Goal: Task Accomplishment & Management: Manage account settings

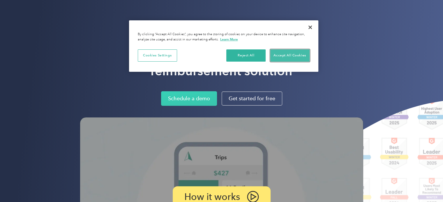
click at [290, 52] on button "Accept All Cookies" at bounding box center [289, 55] width 39 height 12
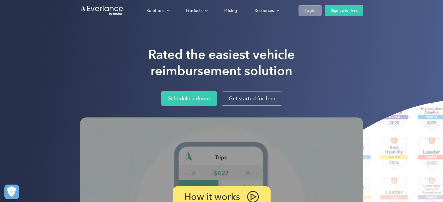
click at [308, 11] on div "Login" at bounding box center [309, 10] width 11 height 7
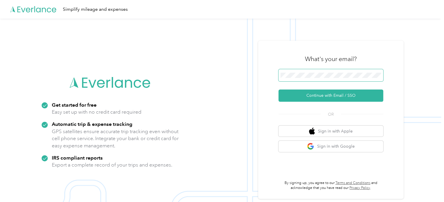
click at [309, 71] on span at bounding box center [330, 75] width 105 height 12
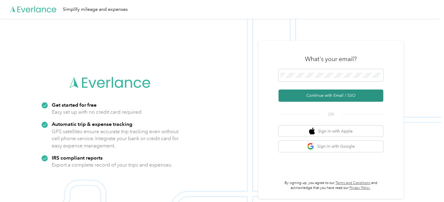
click at [314, 93] on button "Continue with Email / SSO" at bounding box center [330, 96] width 105 height 12
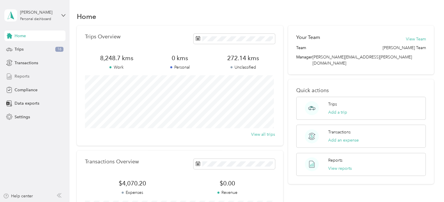
click at [38, 73] on div "Reports" at bounding box center [34, 76] width 61 height 10
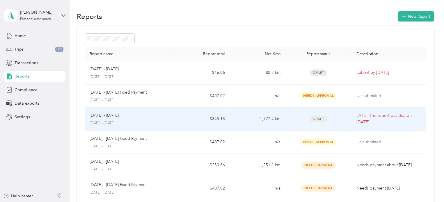
click at [145, 121] on p "[DATE] - [DATE]" at bounding box center [130, 123] width 80 height 5
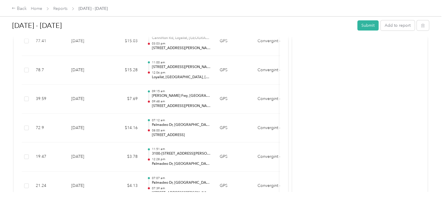
scroll to position [1246, 0]
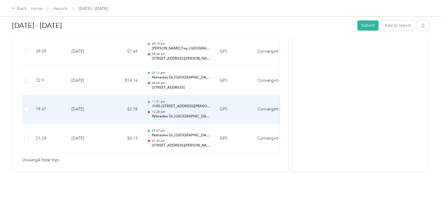
click at [164, 100] on div "11:51 am 3100–[STREET_ADDRESS][PERSON_NAME] 12:28 pm [GEOGRAPHIC_DATA], [GEOGRA…" at bounding box center [181, 109] width 59 height 19
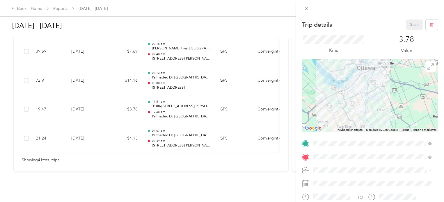
click at [106, 66] on div "Trip details Save This trip cannot be edited because it is either under review,…" at bounding box center [222, 101] width 444 height 202
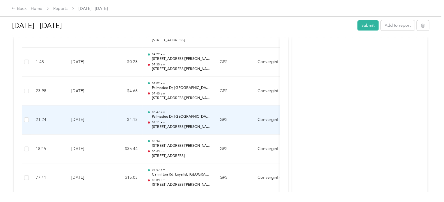
scroll to position [1043, 0]
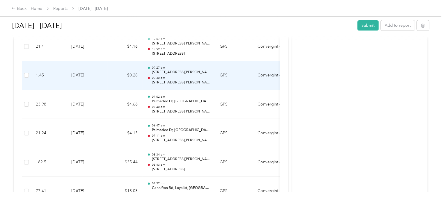
click at [173, 72] on p "[STREET_ADDRESS][PERSON_NAME]-[GEOGRAPHIC_DATA]-[GEOGRAPHIC_DATA], [GEOGRAPHIC_…" at bounding box center [181, 72] width 59 height 5
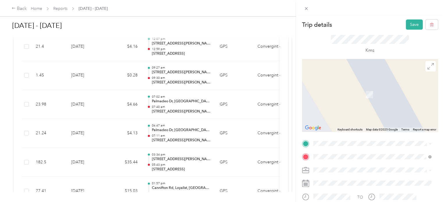
click at [337, 77] on div "[STREET_ADDRESS][PERSON_NAME]" at bounding box center [372, 73] width 114 height 8
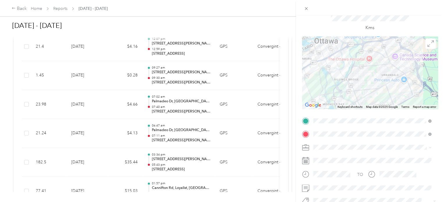
scroll to position [0, 0]
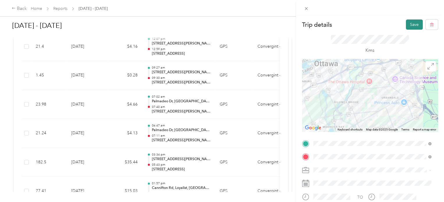
click at [407, 22] on button "Save" at bounding box center [414, 24] width 17 height 10
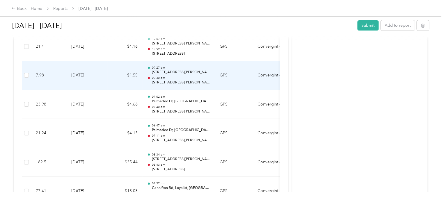
click at [177, 70] on p "[STREET_ADDRESS][PERSON_NAME]" at bounding box center [181, 72] width 59 height 5
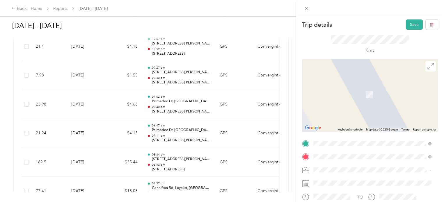
click at [194, 103] on div "Trip details Save This trip cannot be edited because it is either under review,…" at bounding box center [222, 101] width 444 height 202
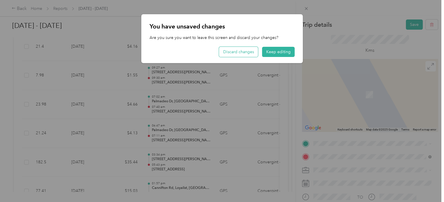
click at [247, 51] on button "Discard changes" at bounding box center [238, 52] width 39 height 10
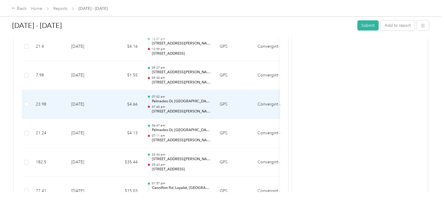
click at [200, 105] on p "07:40 am" at bounding box center [181, 107] width 59 height 4
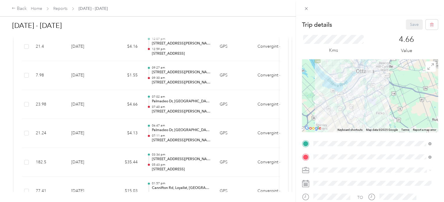
click at [193, 75] on div "Trip details Save This trip cannot be edited because it is either under review,…" at bounding box center [222, 101] width 444 height 202
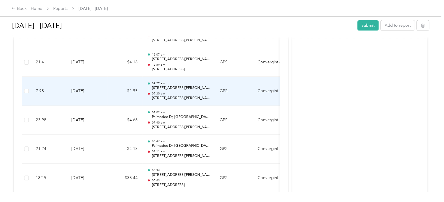
scroll to position [1014, 0]
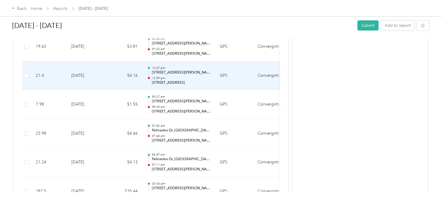
click at [191, 73] on p "[STREET_ADDRESS][PERSON_NAME]" at bounding box center [181, 72] width 59 height 5
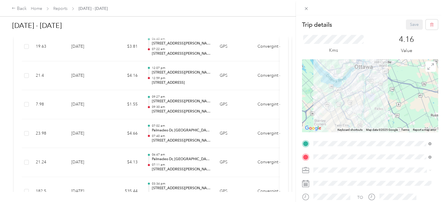
click at [190, 47] on div "Trip details Save This trip cannot be edited because it is either under review,…" at bounding box center [222, 101] width 444 height 202
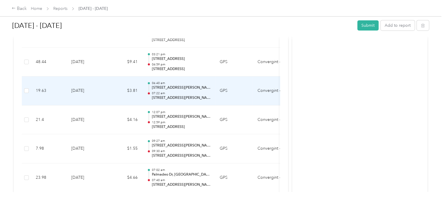
scroll to position [955, 0]
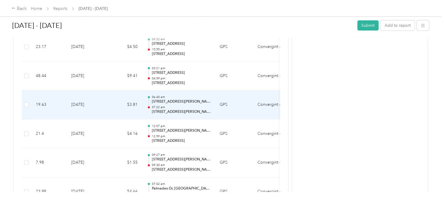
click at [185, 105] on p "07:22 am" at bounding box center [181, 107] width 59 height 4
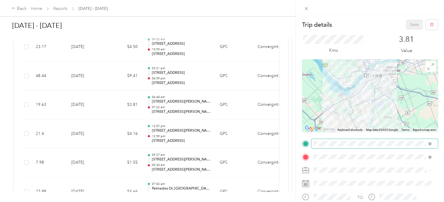
click at [318, 141] on span at bounding box center [374, 143] width 127 height 9
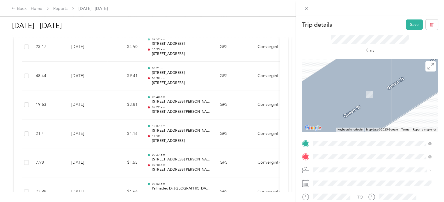
click at [343, 167] on span "[STREET_ADDRESS]" at bounding box center [342, 164] width 37 height 5
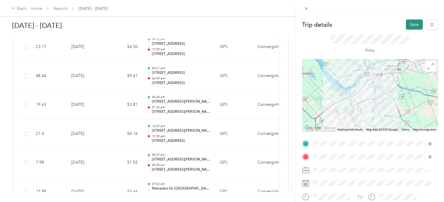
click at [406, 21] on button "Save" at bounding box center [414, 24] width 17 height 10
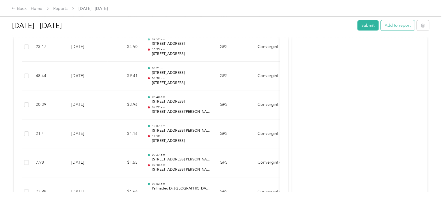
click at [402, 26] on button "Add to report" at bounding box center [398, 25] width 34 height 10
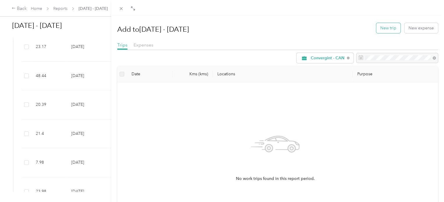
click at [383, 24] on button "New trip" at bounding box center [388, 28] width 24 height 10
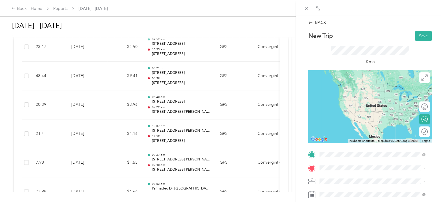
click at [350, 87] on span "[STREET_ADDRESS][PERSON_NAME]" at bounding box center [365, 83] width 69 height 5
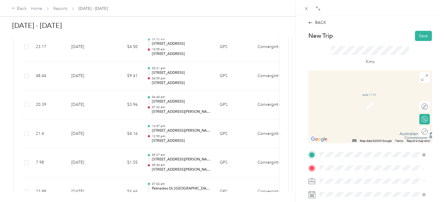
click at [343, 138] on span "[STREET_ADDRESS]" at bounding box center [349, 135] width 37 height 5
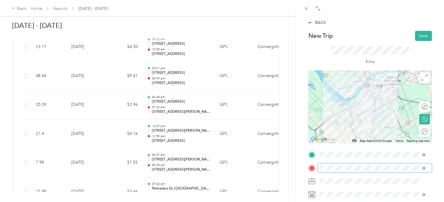
scroll to position [29, 0]
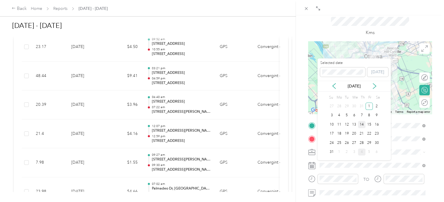
click at [361, 122] on div "14" at bounding box center [362, 124] width 8 height 7
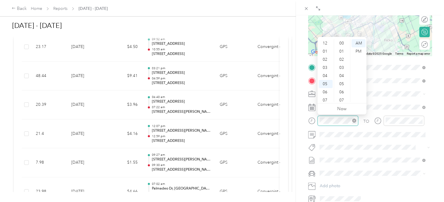
scroll to position [35, 0]
click at [324, 90] on div "10" at bounding box center [326, 90] width 14 height 8
click at [341, 41] on div "00" at bounding box center [342, 43] width 14 height 8
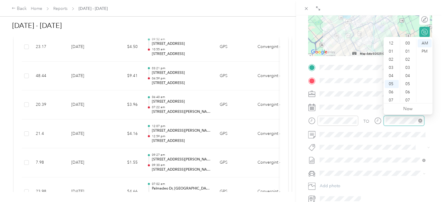
scroll to position [35, 0]
click at [393, 86] on div "10" at bounding box center [392, 90] width 14 height 8
click at [406, 44] on div "40" at bounding box center [408, 44] width 14 height 8
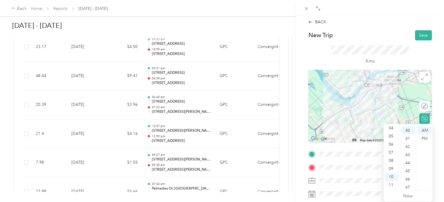
scroll to position [0, 0]
click at [417, 35] on button "Save" at bounding box center [423, 36] width 17 height 10
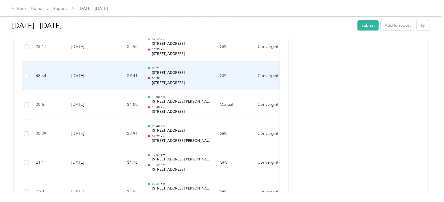
click at [179, 77] on p "04:59 pm" at bounding box center [181, 79] width 59 height 4
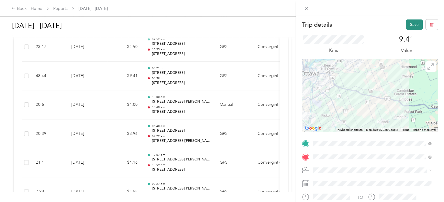
click at [407, 23] on button "Save" at bounding box center [414, 24] width 17 height 10
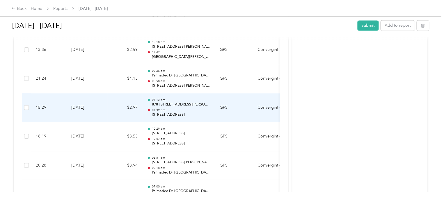
scroll to position [374, 0]
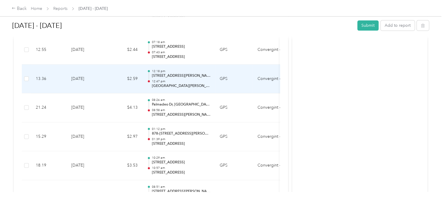
click at [179, 84] on p "[GEOGRAPHIC_DATA][PERSON_NAME][GEOGRAPHIC_DATA][PERSON_NAME], [GEOGRAPHIC_DATA]…" at bounding box center [181, 85] width 59 height 5
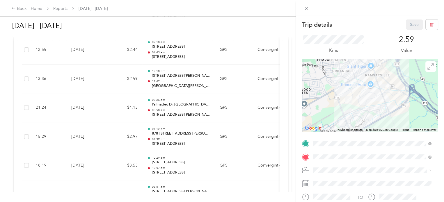
drag, startPoint x: 353, startPoint y: 113, endPoint x: 398, endPoint y: 109, distance: 45.3
click at [398, 109] on div at bounding box center [370, 95] width 136 height 73
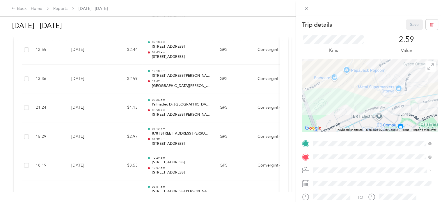
drag, startPoint x: 328, startPoint y: 102, endPoint x: 395, endPoint y: 103, distance: 67.2
click at [395, 103] on div at bounding box center [370, 95] width 136 height 73
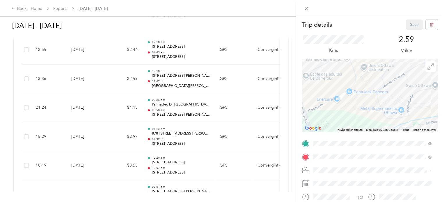
drag, startPoint x: 353, startPoint y: 95, endPoint x: 356, endPoint y: 118, distance: 22.6
click at [356, 118] on div at bounding box center [370, 95] width 136 height 73
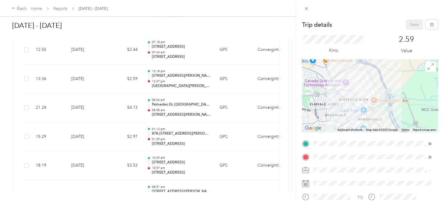
drag, startPoint x: 403, startPoint y: 88, endPoint x: 389, endPoint y: 126, distance: 40.8
click at [389, 126] on div at bounding box center [370, 95] width 136 height 73
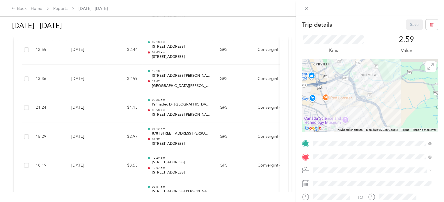
drag, startPoint x: 393, startPoint y: 78, endPoint x: 393, endPoint y: 115, distance: 37.2
click at [393, 115] on div at bounding box center [370, 95] width 136 height 73
click at [187, 81] on div "Trip details Save This trip cannot be edited because it is either under review,…" at bounding box center [222, 101] width 444 height 202
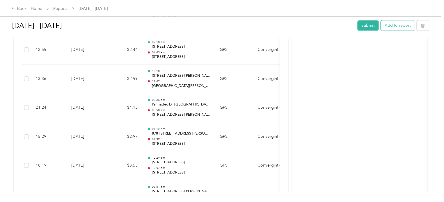
click at [404, 26] on button "Add to report" at bounding box center [398, 25] width 34 height 10
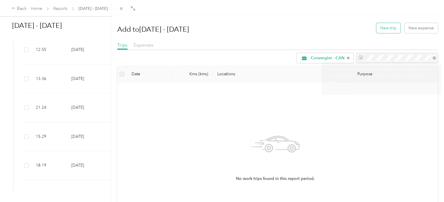
click at [389, 27] on button "New trip" at bounding box center [388, 28] width 24 height 10
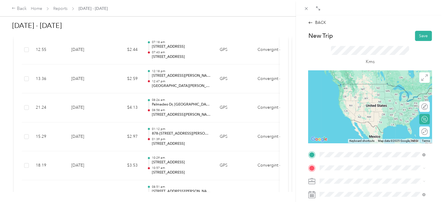
click at [346, 84] on span "[GEOGRAPHIC_DATA][PERSON_NAME][GEOGRAPHIC_DATA][PERSON_NAME] [GEOGRAPHIC_DATA],…" at bounding box center [377, 91] width 93 height 20
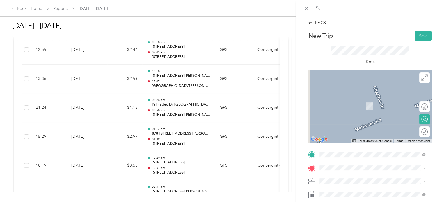
click at [349, 138] on span "[STREET_ADDRESS]" at bounding box center [349, 135] width 37 height 5
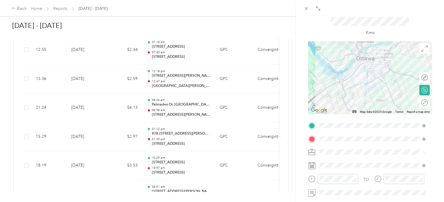
scroll to position [58, 0]
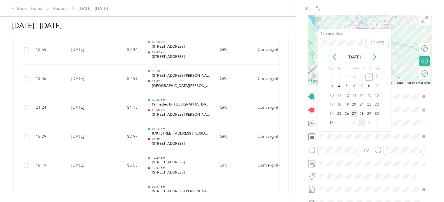
click at [354, 114] on div "27" at bounding box center [354, 113] width 8 height 7
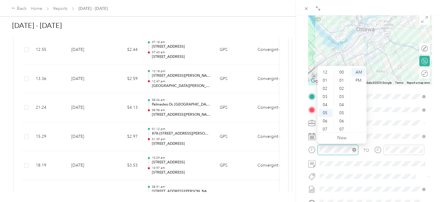
scroll to position [35, 0]
click at [325, 81] on div "02" at bounding box center [326, 83] width 14 height 8
click at [339, 122] on div "30" at bounding box center [342, 124] width 14 height 8
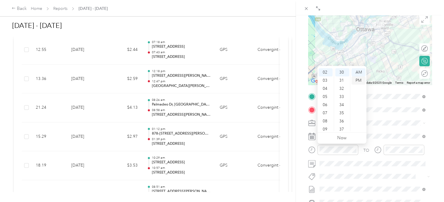
click at [358, 79] on div "PM" at bounding box center [358, 81] width 14 height 8
click at [362, 80] on div "PM" at bounding box center [358, 81] width 14 height 8
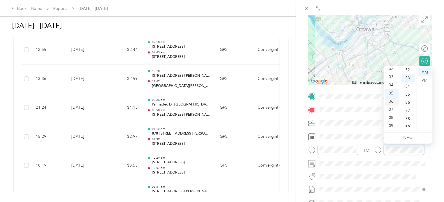
scroll to position [6, 0]
click at [391, 92] on div "03" at bounding box center [392, 91] width 14 height 8
click at [406, 95] on div "30" at bounding box center [408, 94] width 14 height 8
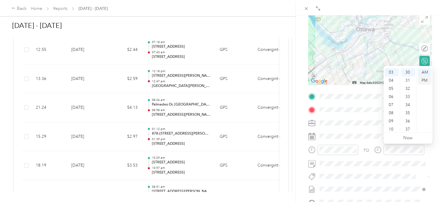
click at [421, 79] on div "PM" at bounding box center [424, 81] width 14 height 8
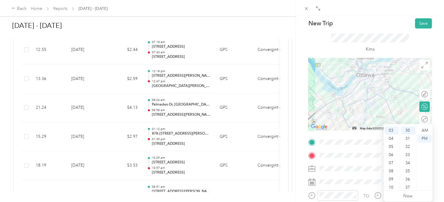
scroll to position [0, 0]
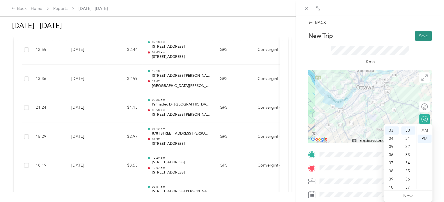
click at [415, 33] on button "Save" at bounding box center [423, 36] width 17 height 10
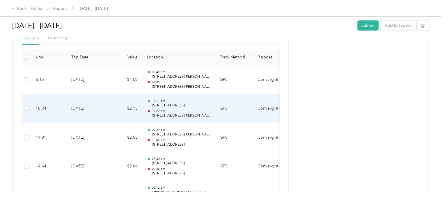
scroll to position [141, 0]
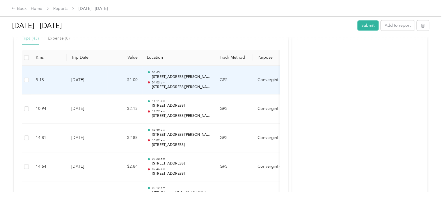
click at [185, 82] on p "04:03 pm" at bounding box center [181, 83] width 59 height 4
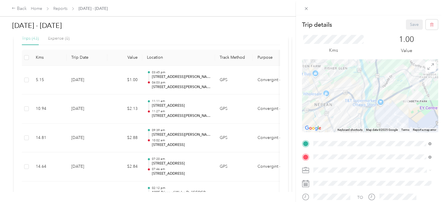
click at [185, 82] on div "Trip details Save This trip cannot be edited because it is either under review,…" at bounding box center [222, 101] width 444 height 202
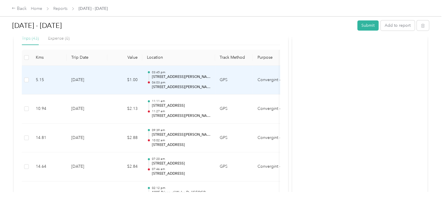
click at [185, 82] on p "04:03 pm" at bounding box center [181, 83] width 59 height 4
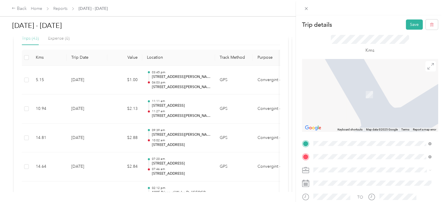
click at [353, 125] on span "[STREET_ADDRESS]" at bounding box center [342, 124] width 37 height 5
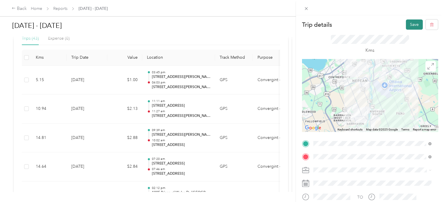
click at [411, 28] on button "Save" at bounding box center [414, 24] width 17 height 10
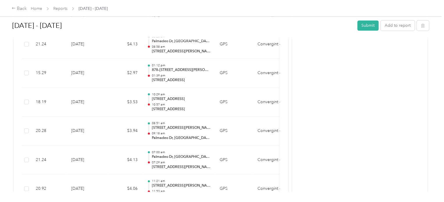
scroll to position [465, 0]
click at [366, 26] on button "Submit" at bounding box center [367, 25] width 21 height 10
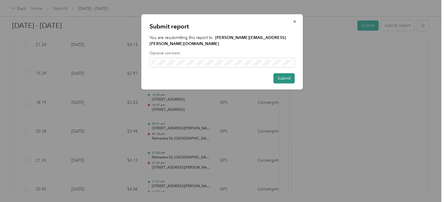
click at [282, 73] on button "Submit" at bounding box center [283, 78] width 21 height 10
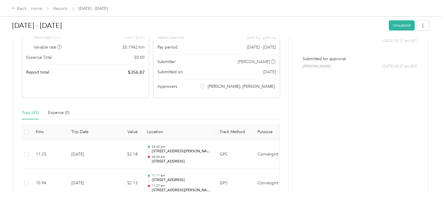
scroll to position [0, 0]
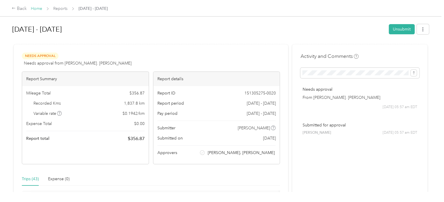
click at [33, 8] on link "Home" at bounding box center [36, 8] width 11 height 5
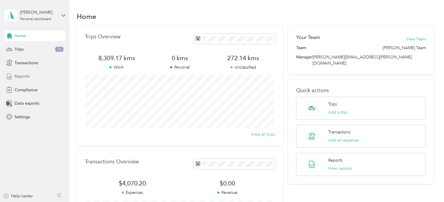
click at [19, 76] on span "Reports" at bounding box center [22, 76] width 15 height 6
